Goal: Task Accomplishment & Management: Manage account settings

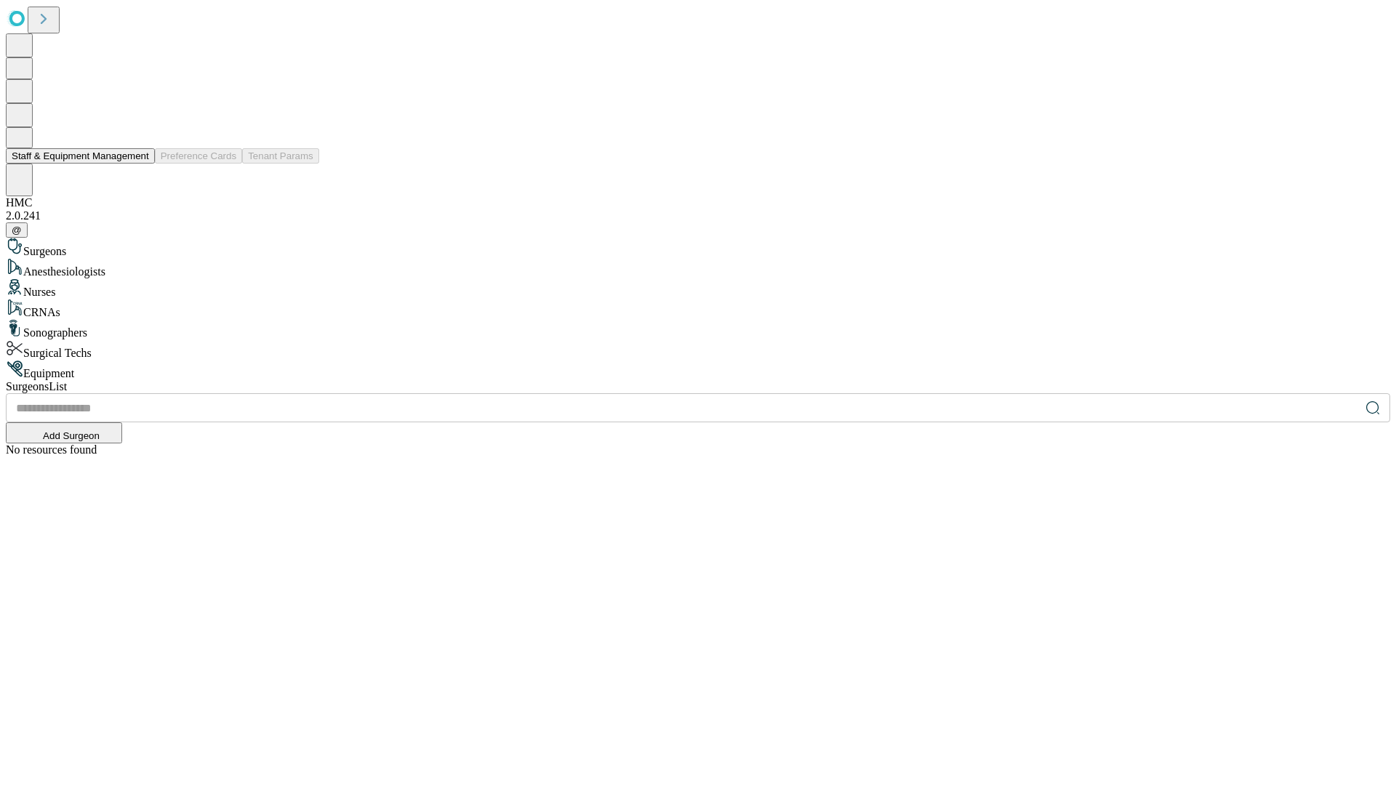
click at [139, 164] on button "Staff & Equipment Management" at bounding box center [80, 155] width 149 height 15
